Goal: Task Accomplishment & Management: Complete application form

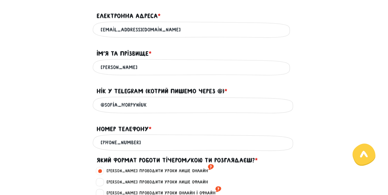
scroll to position [110, 0]
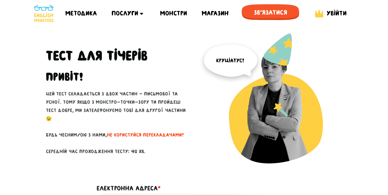
click at [342, 13] on span "Увійти" at bounding box center [337, 13] width 20 height 7
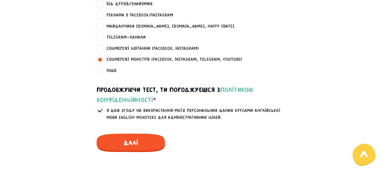
scroll to position [426, 0]
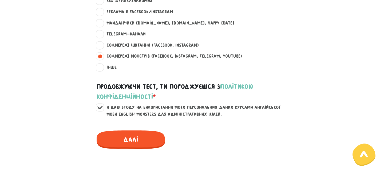
click at [102, 22] on label "Майданчики work.ua, rabota.ua, happy monday ?" at bounding box center [168, 23] width 132 height 7
click at [100, 22] on input "Майданчики work.ua, rabota.ua, happy monday ?" at bounding box center [100, 22] width 4 height 5
radio input "true"
click at [102, 54] on label "Соцмережі Монстрів (Facebook, Instagram, Telegram, Youtube) ?" at bounding box center [172, 56] width 140 height 7
click at [100, 54] on input "Соцмережі Монстрів (Facebook, Instagram, Telegram, Youtube) ?" at bounding box center [100, 55] width 4 height 5
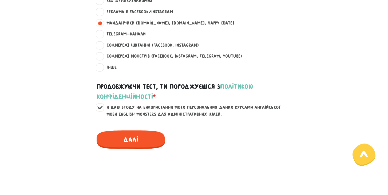
radio input "true"
click at [134, 145] on span "Далі" at bounding box center [131, 139] width 68 height 18
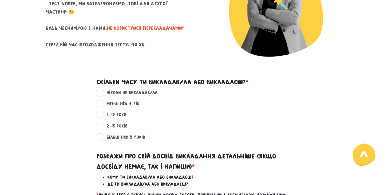
scroll to position [105, 0]
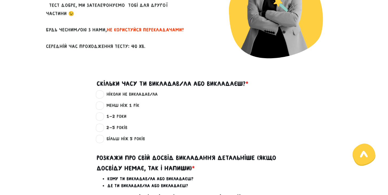
click at [103, 94] on label "ніколи не викладав/ла ?" at bounding box center [130, 94] width 56 height 7
click at [102, 94] on input "ніколи не викладав/ла ?" at bounding box center [100, 93] width 4 height 5
radio input "true"
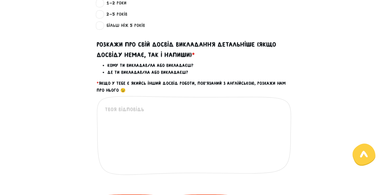
scroll to position [219, 0]
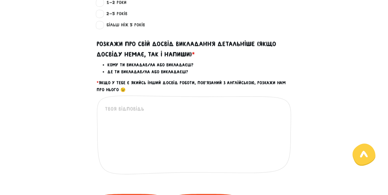
click at [138, 113] on textarea at bounding box center [194, 138] width 179 height 66
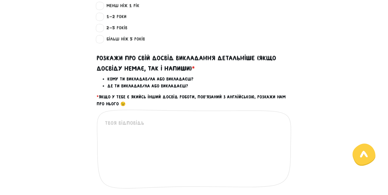
scroll to position [200, 0]
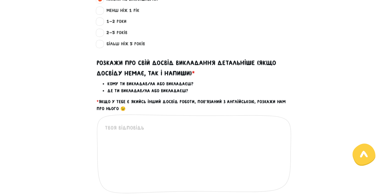
click at [129, 127] on textarea at bounding box center [194, 157] width 179 height 66
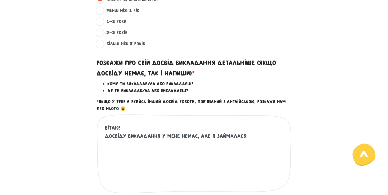
click at [213, 136] on textarea "Вітаю! Досвіду викладання у мене немає, але я займалася" at bounding box center [194, 157] width 179 height 66
click at [253, 138] on textarea "Вітаю! Досвіду викладання у мене немає, але я займалася" at bounding box center [194, 157] width 179 height 66
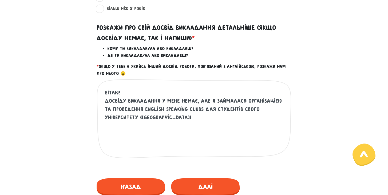
scroll to position [237, 0]
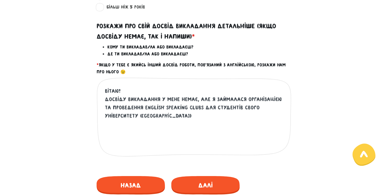
click at [144, 106] on textarea "Вітаю! Досвіду викладання у мене немає, але я займалася організацією та проведе…" at bounding box center [194, 120] width 179 height 66
click at [137, 116] on textarea "Вітаю! Досвіду викладання у мене немає, але я займалася організацією та проведе…" at bounding box center [194, 120] width 179 height 66
drag, startPoint x: 203, startPoint y: 108, endPoint x: 146, endPoint y: 115, distance: 57.8
click at [146, 115] on textarea "Вітаю! Досвіду викладання у мене немає, але я займалася організацією та проведе…" at bounding box center [194, 120] width 179 height 66
click at [228, 108] on textarea "Вітаю! Досвіду викладання у мене немає, але я займалася організацією та проведе…" at bounding box center [194, 120] width 179 height 66
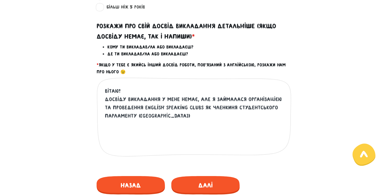
click at [250, 118] on textarea "Вітаю! Досвіду викладання у мене немає, але я займалася організацією та проведе…" at bounding box center [194, 120] width 179 height 66
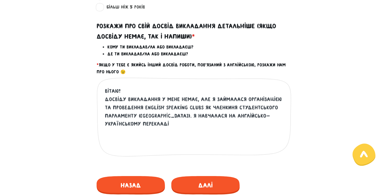
click at [252, 115] on textarea "Вітаю! Досвіду викладання у мене немає, але я займалася організацією та проведе…" at bounding box center [194, 120] width 179 height 66
click at [215, 124] on textarea "Вітаю! Досвіду викладання у мене немає, але я займалася організацією та проведе…" at bounding box center [194, 120] width 179 height 66
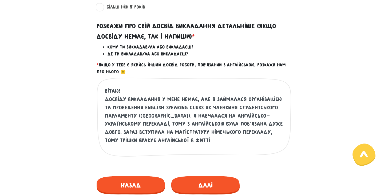
click at [146, 130] on textarea "Вітаю! Досвіду викладання у мене немає, але я займалася організацією та проведе…" at bounding box center [194, 120] width 179 height 66
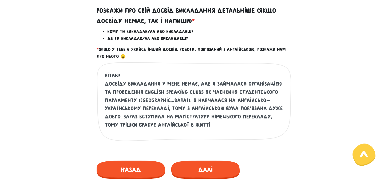
scroll to position [259, 0]
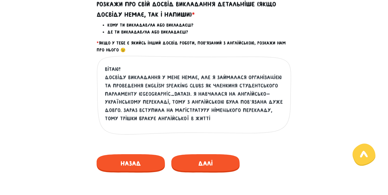
click at [247, 92] on textarea "Вітаю! Досвіду викладання у мене немає, але я займалася організацією та проведе…" at bounding box center [194, 98] width 179 height 66
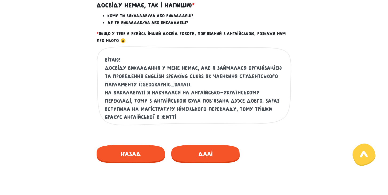
scroll to position [270, 0]
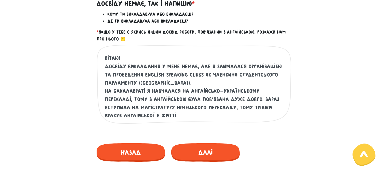
click at [146, 99] on textarea "Вітаю! Досвіду викладання у мене немає, але я займалася організацією та проведе…" at bounding box center [194, 87] width 179 height 66
click at [195, 97] on textarea "Вітаю! Досвіду викладання у мене немає, але я займалася організацією та проведе…" at bounding box center [194, 87] width 179 height 66
click at [208, 100] on textarea "Вітаю! Досвіду викладання у мене немає, але я займалася організацією та проведе…" at bounding box center [194, 87] width 179 height 66
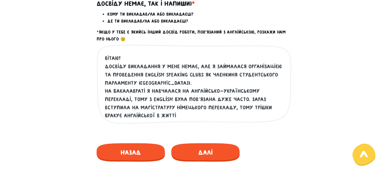
click at [129, 116] on textarea "Вітаю! Досвіду викладання у мене немає, але я займалася організацією та проведе…" at bounding box center [194, 87] width 179 height 66
click at [208, 106] on textarea "Вітаю! Досвіду викладання у мене немає, але я займалася організацією та проведе…" at bounding box center [194, 87] width 179 height 66
click at [189, 114] on textarea "Вітаю! Досвіду викладання у мене немає, але я займалася організацією та проведе…" at bounding box center [194, 87] width 179 height 66
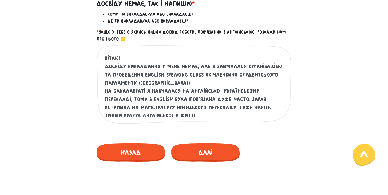
click at [218, 93] on textarea "Вітаю! Досвіду викладання у мене немає, але я займалася організацією та проведе…" at bounding box center [194, 87] width 179 height 66
click at [246, 101] on textarea "Вітаю! Досвіду викладання у мене немає, але я займалася організацією та проведе…" at bounding box center [194, 87] width 179 height 66
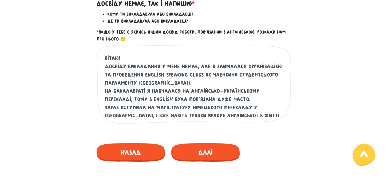
click at [213, 111] on textarea "Вітаю! Досвіду викладання у мене немає, але я займалася організацією та проведе…" at bounding box center [194, 87] width 179 height 66
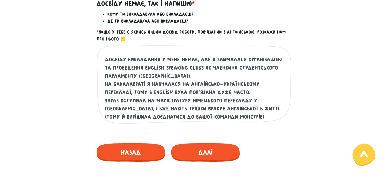
click at [229, 93] on textarea "Вітаю! Досвіду викладання у мене немає, але я займалася організацією та проведе…" at bounding box center [194, 87] width 179 height 66
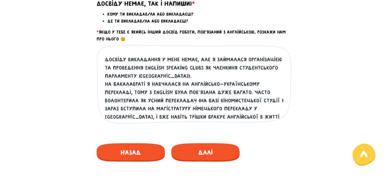
drag, startPoint x: 176, startPoint y: 101, endPoint x: 234, endPoint y: 100, distance: 58.4
click at [234, 100] on textarea "Вітаю! Досвіду викладання у мене немає, але я займалася організацією та проведе…" at bounding box center [194, 87] width 179 height 66
paste textarea "ультурно-мистецький центр імені Івана Миколайчука"
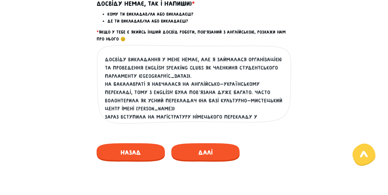
click at [233, 102] on textarea "Вітаю! Досвіду викладання у мене немає, але я займалася організацією та проведе…" at bounding box center [194, 87] width 179 height 66
click at [254, 99] on textarea "Вітаю! Досвіду викладання у мене немає, але я займалася організацією та проведе…" at bounding box center [194, 87] width 179 height 66
click at [153, 110] on textarea "Вітаю! Досвіду викладання у мене немає, але я займалася організацією та проведе…" at bounding box center [194, 87] width 179 height 66
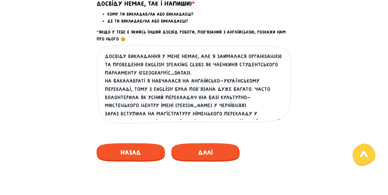
scroll to position [0, 0]
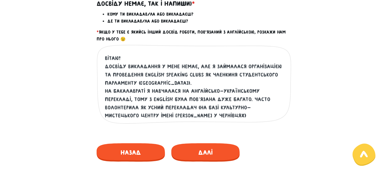
click at [270, 83] on textarea "Вітаю! Досвіду викладання у мене немає, але я займалася організацією та проведе…" at bounding box center [194, 87] width 179 height 66
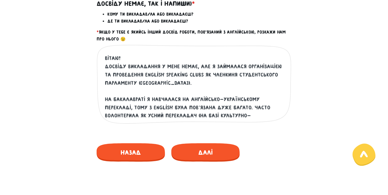
click at [124, 56] on textarea "Вітаю! Досвіду викладання у мене немає, але я займалася організацією та проведе…" at bounding box center [194, 87] width 179 height 66
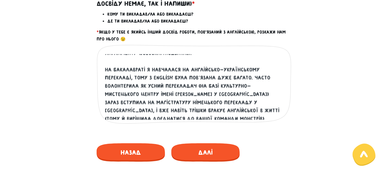
scroll to position [38, 0]
click at [205, 95] on textarea "Вітаю! Досвіду викладання у мене немає, але я займалася організацією та проведе…" at bounding box center [194, 87] width 179 height 66
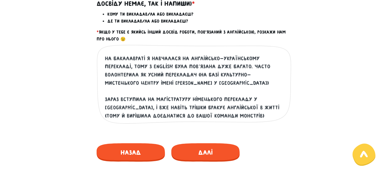
scroll to position [57, 0]
click at [198, 71] on textarea at bounding box center [194, 87] width 179 height 66
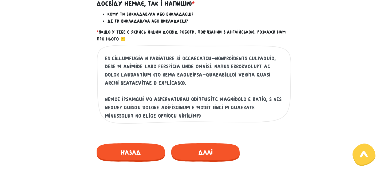
click at [219, 109] on textarea at bounding box center [194, 87] width 179 height 66
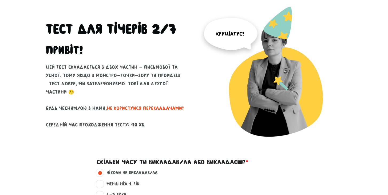
scroll to position [23, 0]
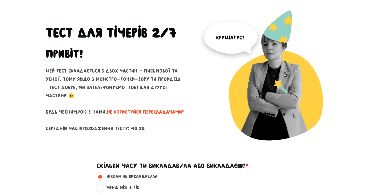
type textarea "Вітаю! Досвіду викладання у мене немає, але я займалася організацією та проведе…"
